Goal: Task Accomplishment & Management: Use online tool/utility

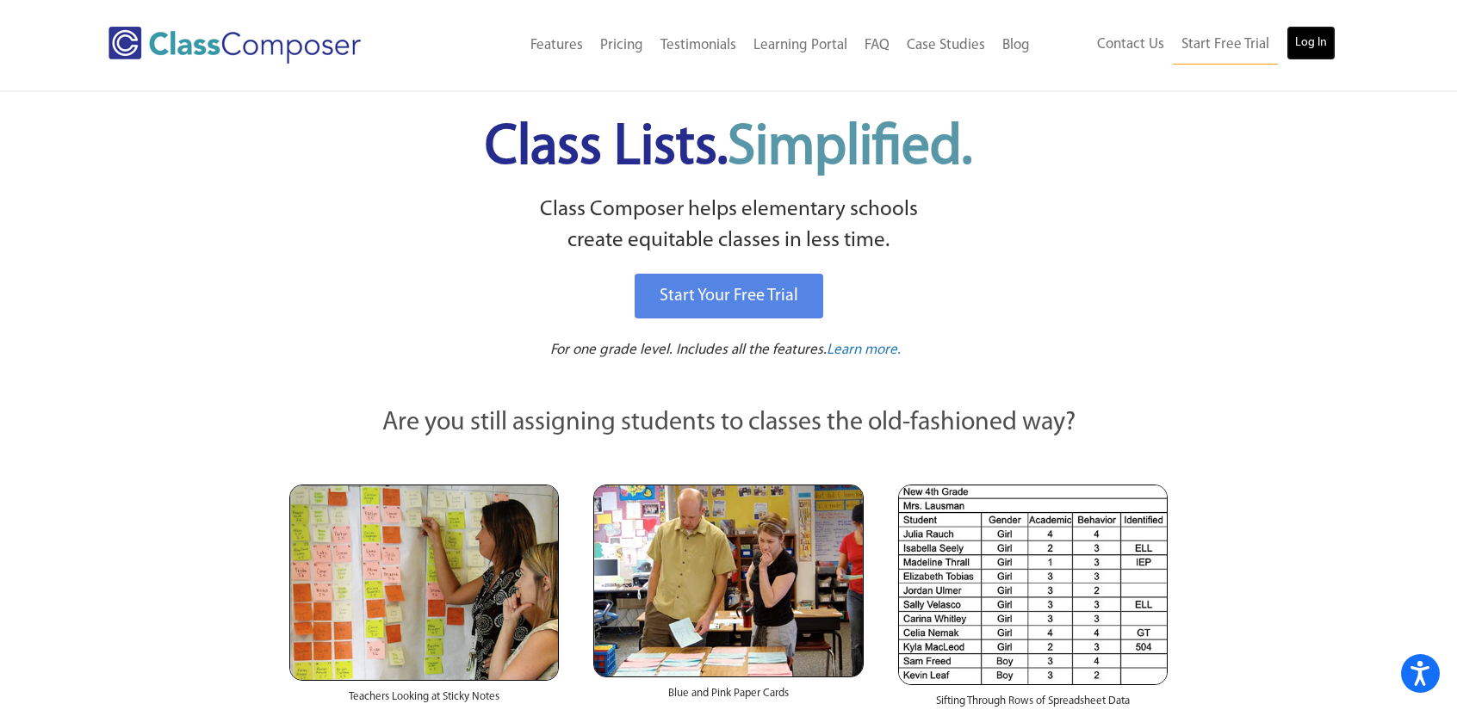
click at [1310, 50] on link "Log In" at bounding box center [1311, 43] width 49 height 34
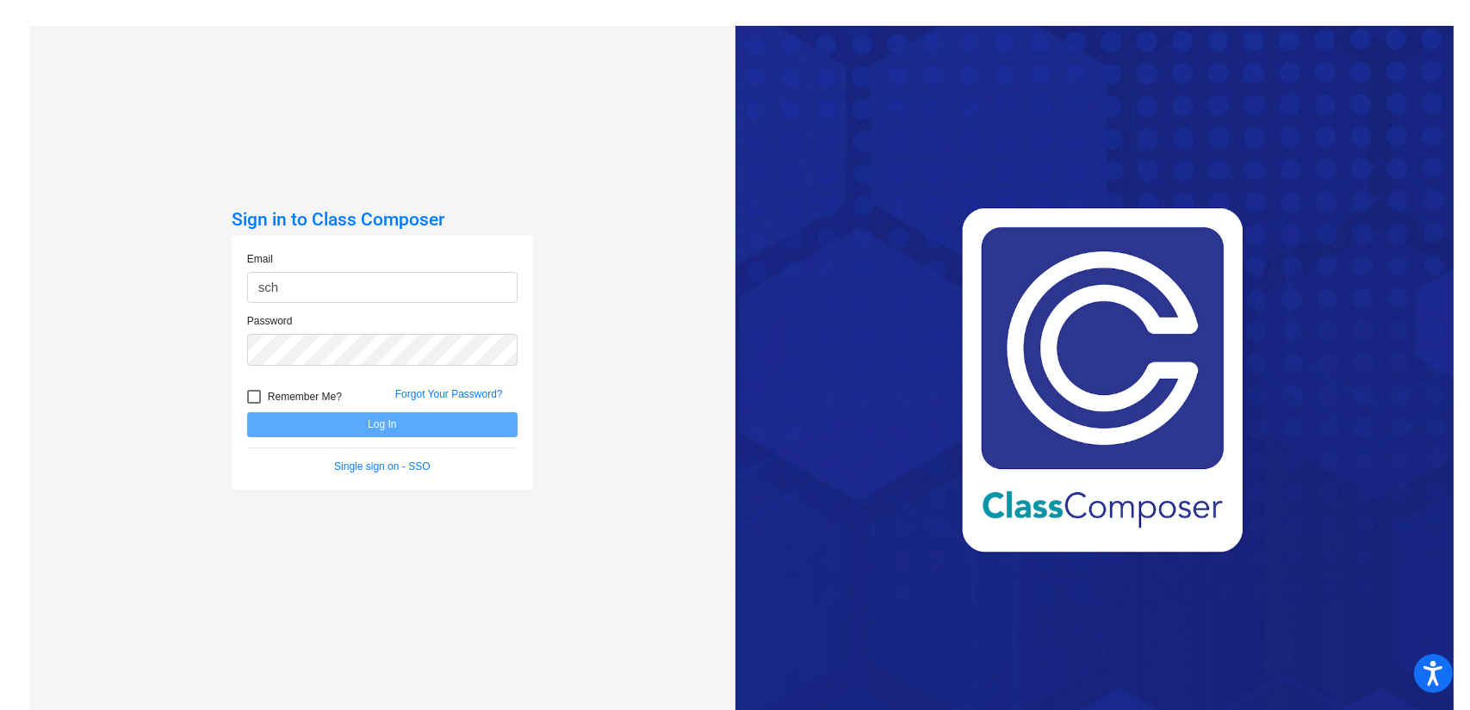
type input "[EMAIL_ADDRESS][DOMAIN_NAME]"
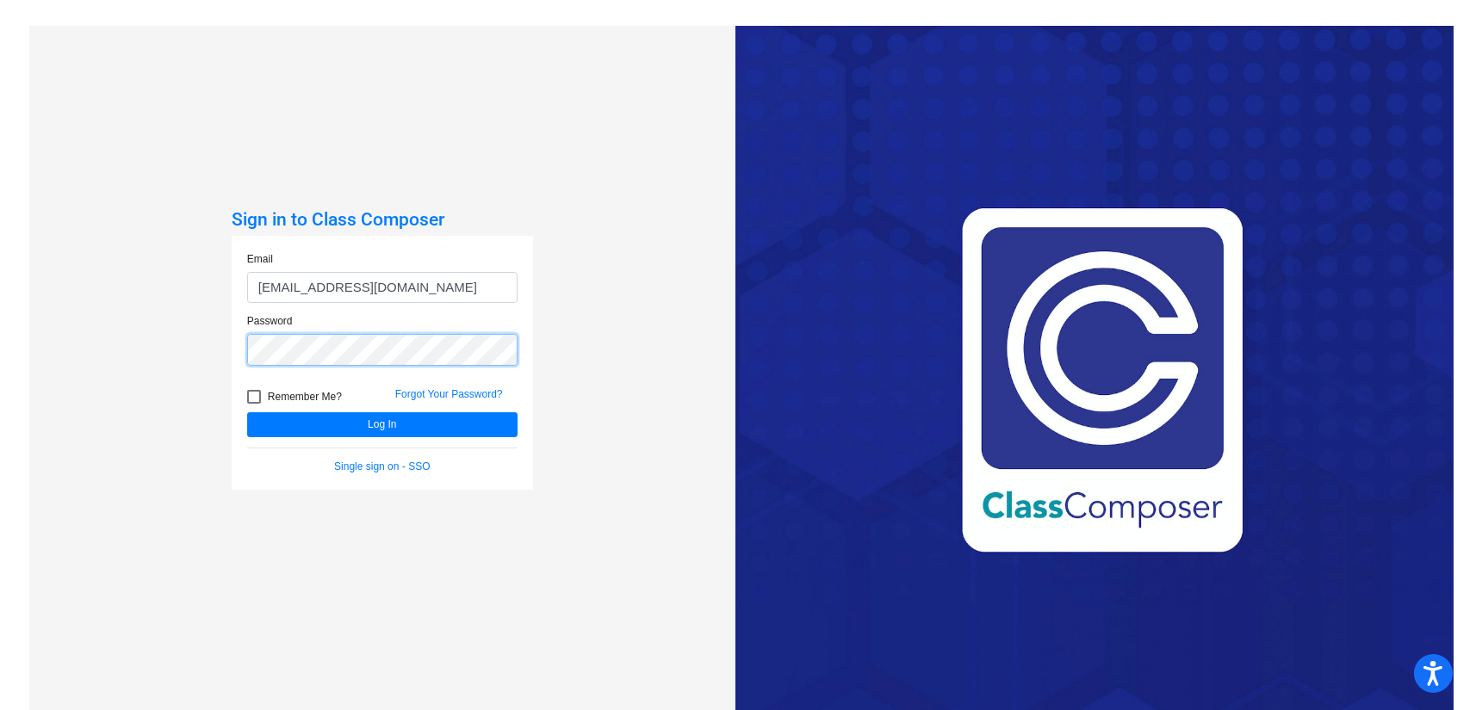
click at [247, 412] on button "Log In" at bounding box center [382, 424] width 270 height 25
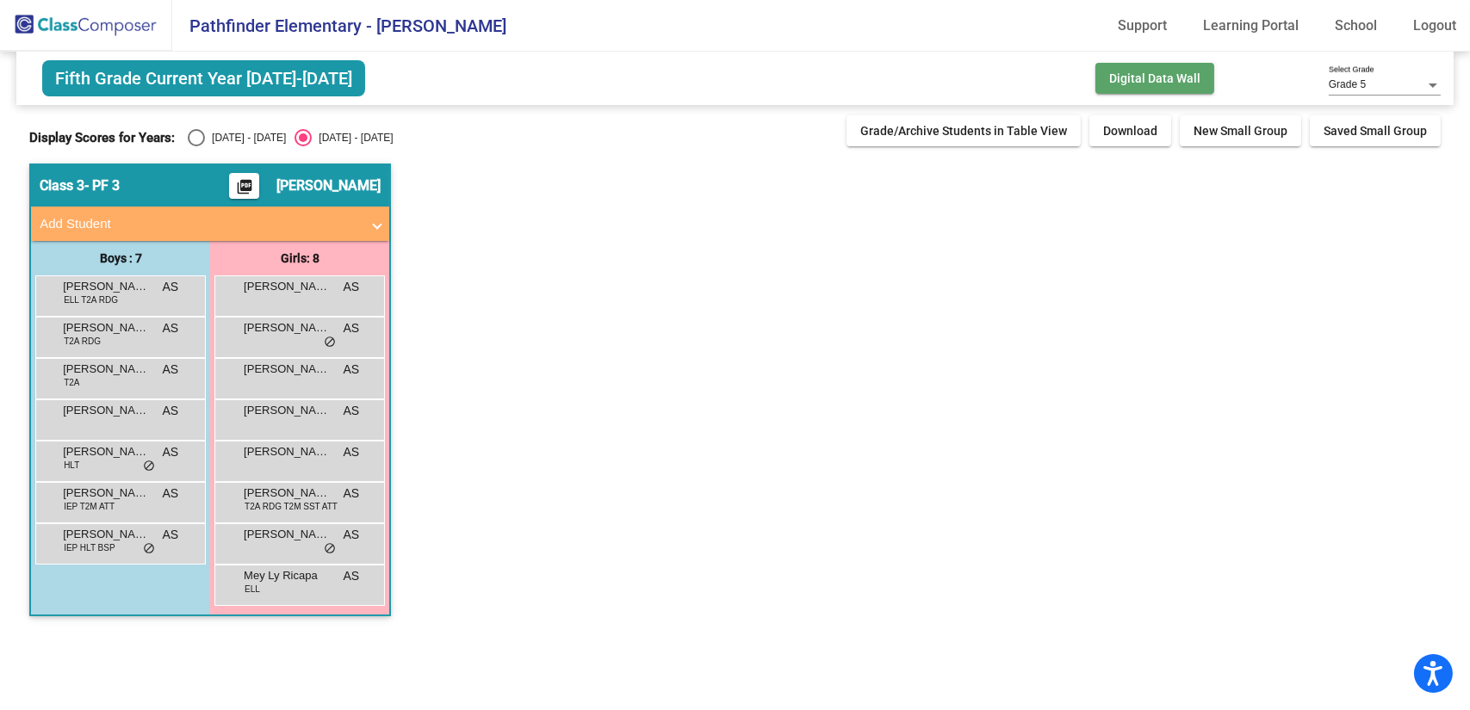
click at [1154, 91] on button "Digital Data Wall" at bounding box center [1154, 78] width 119 height 31
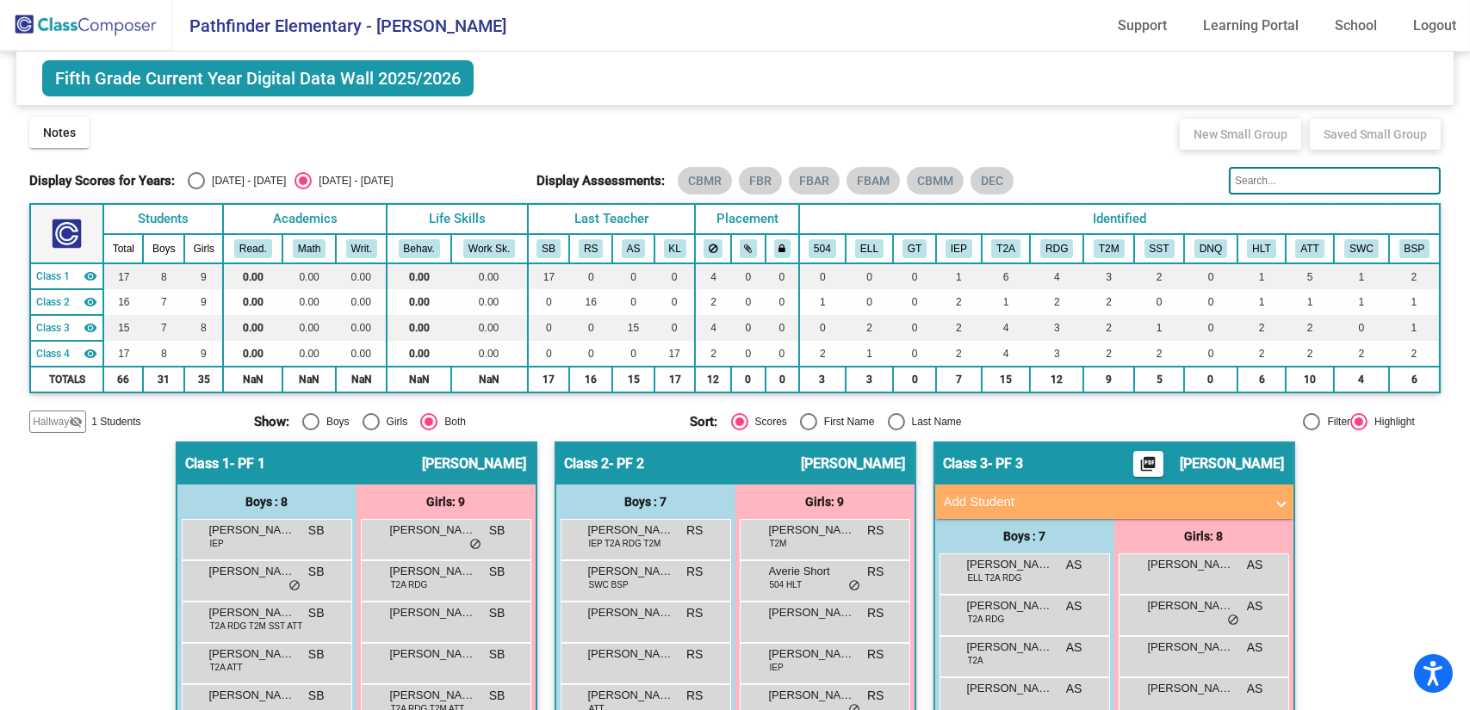
scroll to position [2, 0]
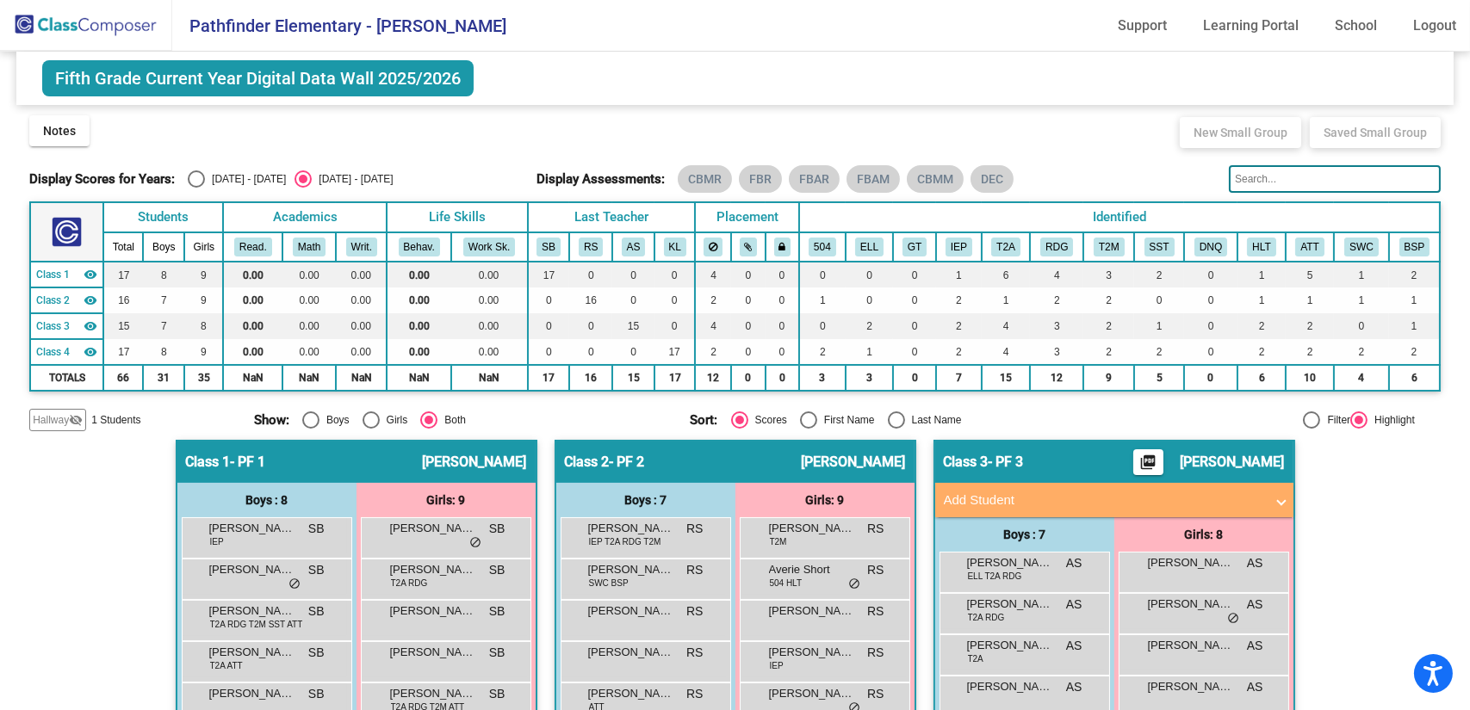
click at [200, 171] on div "Select an option" at bounding box center [196, 179] width 17 height 17
click at [196, 188] on input "[DATE] - [DATE]" at bounding box center [195, 188] width 1 height 1
radio input "true"
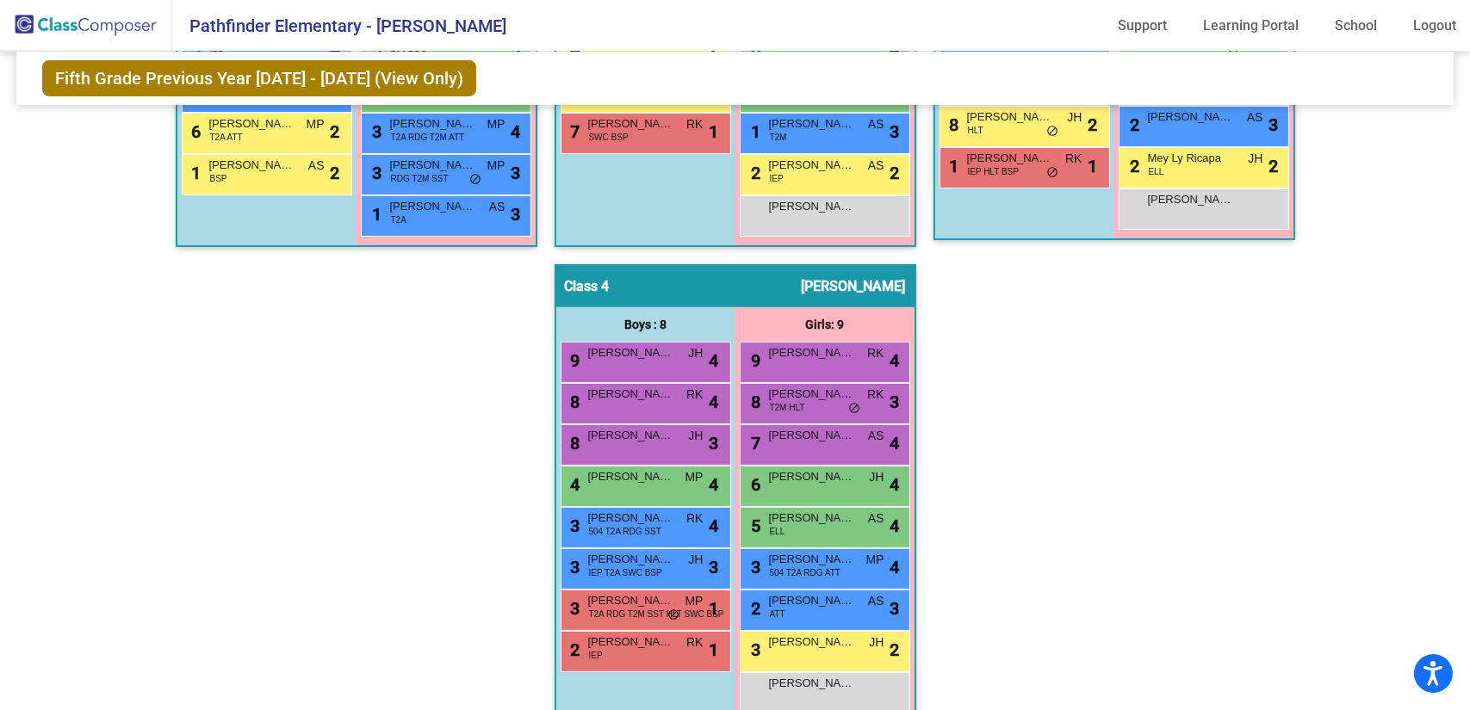
scroll to position [653, 0]
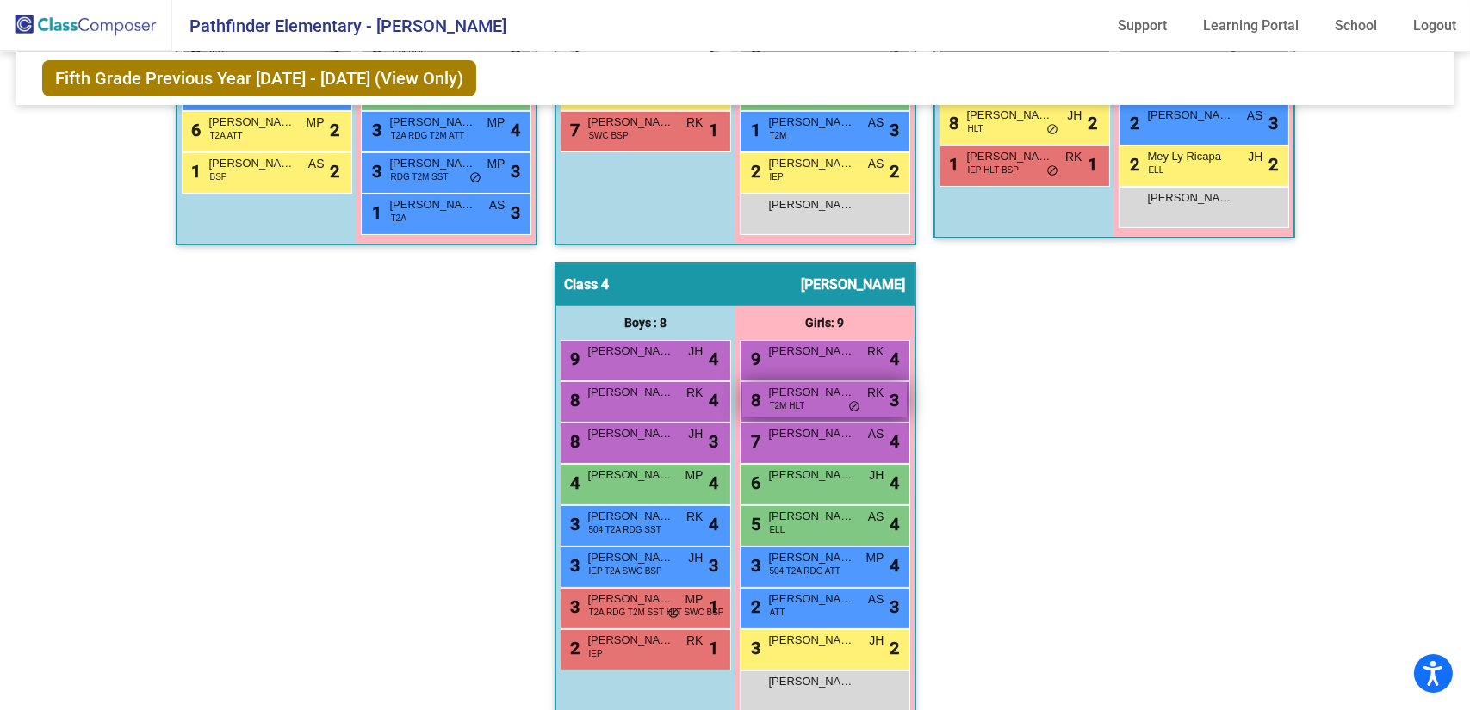
click at [821, 395] on span "[PERSON_NAME]" at bounding box center [812, 392] width 86 height 17
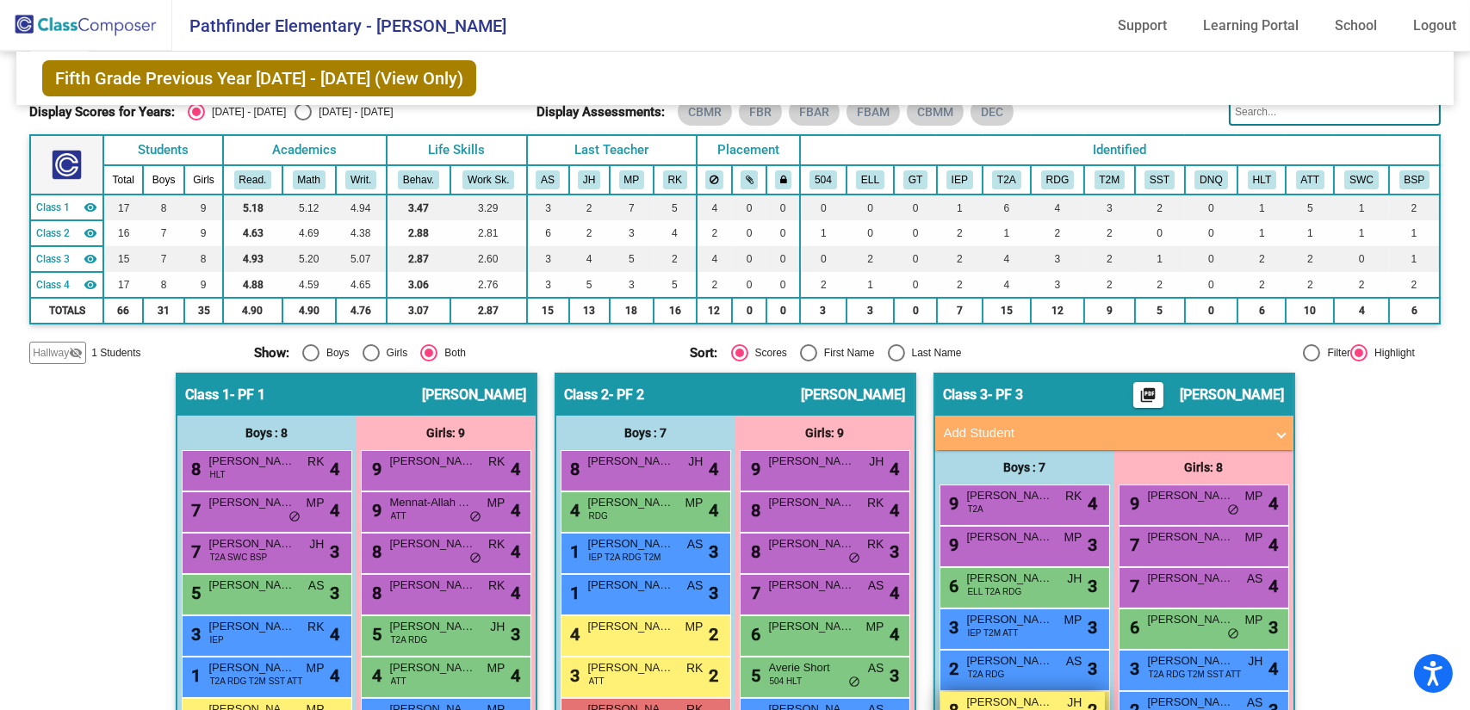
scroll to position [62, 0]
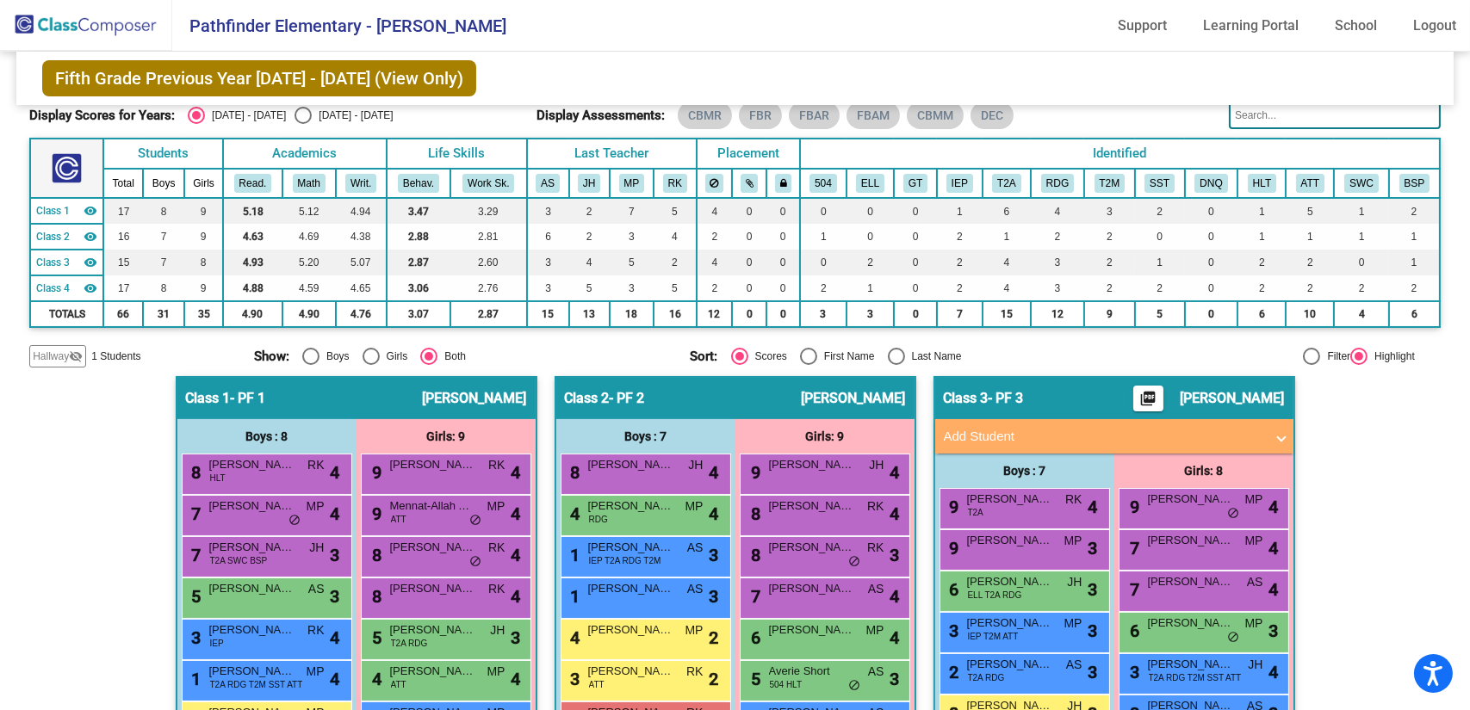
click at [295, 116] on div "Select an option" at bounding box center [303, 115] width 17 height 17
click at [302, 124] on input "2025 - 2026" at bounding box center [302, 124] width 1 height 1
radio input "true"
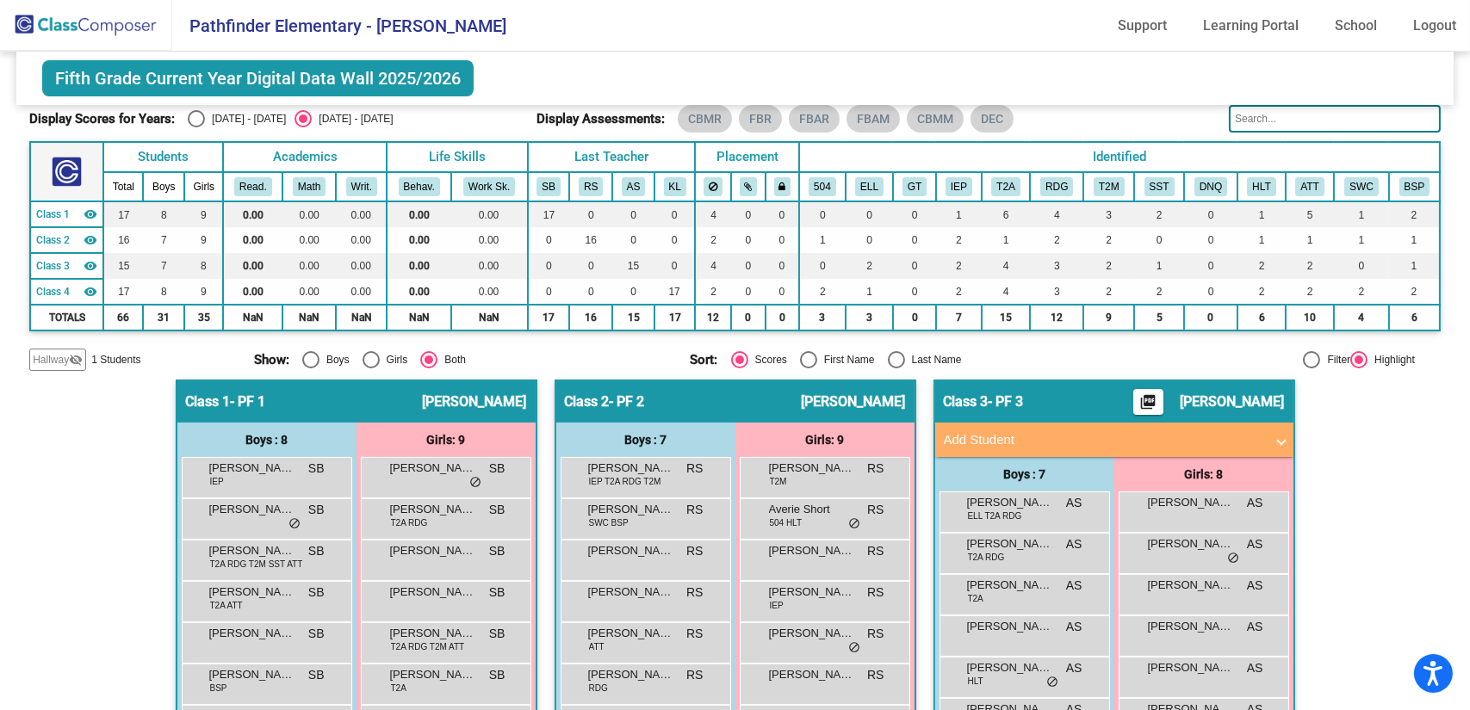
scroll to position [0, 0]
